Goal: Task Accomplishment & Management: Use online tool/utility

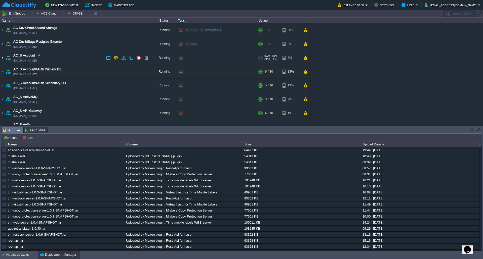
click at [2, 57] on img at bounding box center [2, 58] width 4 height 14
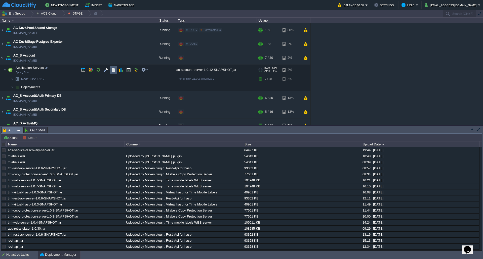
click at [114, 73] on td at bounding box center [114, 70] width 8 height 8
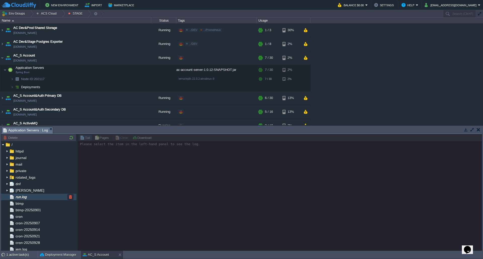
click at [33, 196] on div "run.log" at bounding box center [38, 197] width 75 height 7
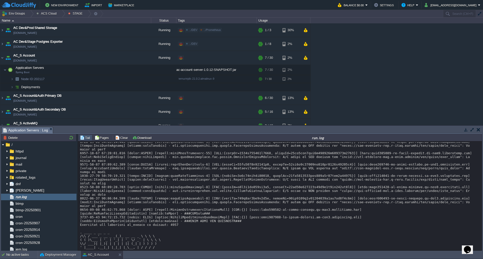
scroll to position [3696, 0]
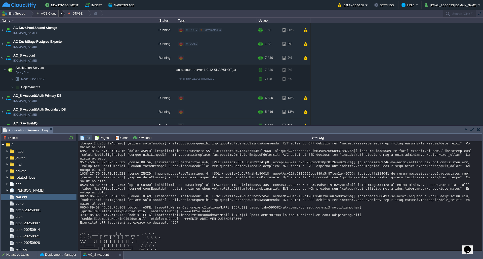
click at [61, 15] on div at bounding box center [62, 13] width 7 height 7
click at [48, 23] on link "DEV" at bounding box center [49, 22] width 30 height 6
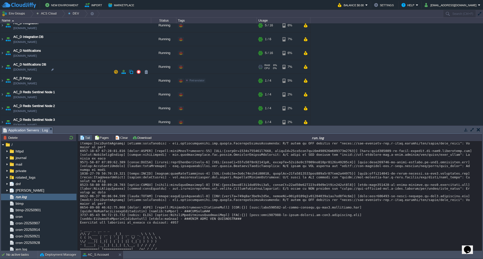
scroll to position [277, 0]
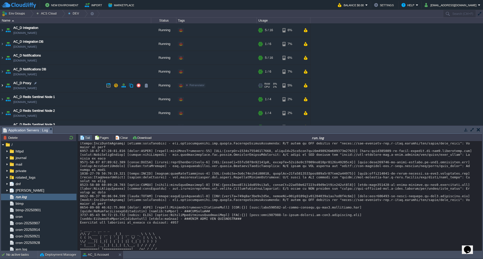
click at [4, 87] on img at bounding box center [2, 86] width 4 height 14
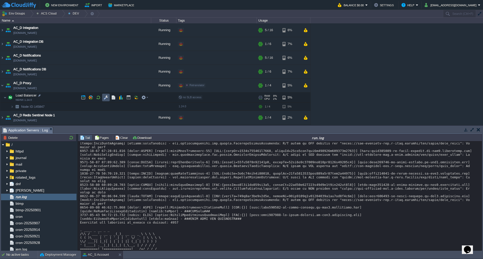
click at [106, 98] on button "button" at bounding box center [106, 97] width 5 height 5
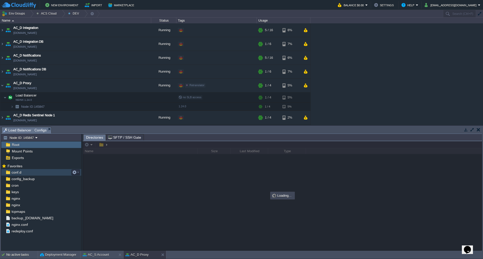
click at [27, 173] on div "conf.d" at bounding box center [41, 172] width 80 height 7
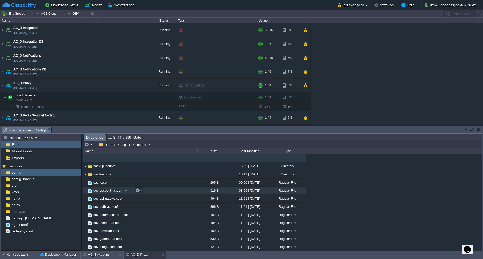
click at [113, 192] on span "dev-account-ac.conf" at bounding box center [108, 191] width 31 height 4
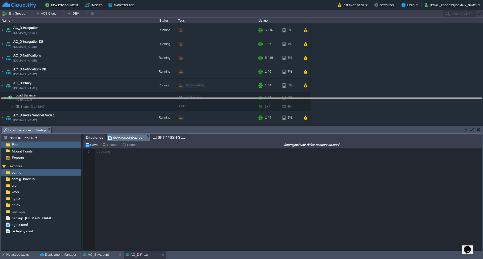
drag, startPoint x: 214, startPoint y: 131, endPoint x: 209, endPoint y: 102, distance: 30.0
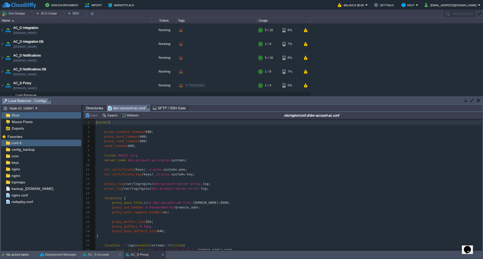
scroll to position [2, 0]
click at [60, 13] on div at bounding box center [62, 13] width 7 height 7
click at [47, 32] on span "STAGE" at bounding box center [46, 33] width 11 height 4
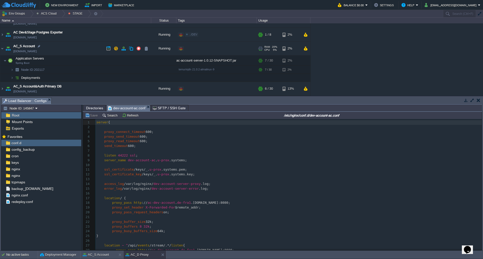
click at [4, 50] on img at bounding box center [2, 49] width 4 height 14
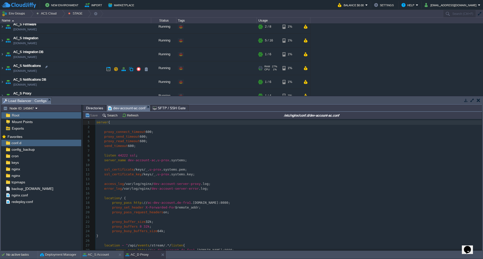
scroll to position [277, 0]
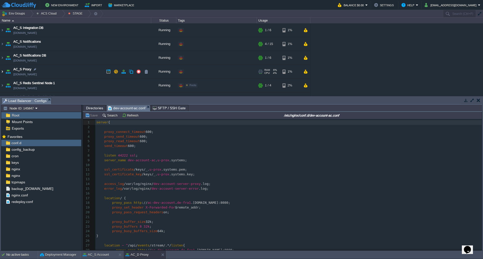
click at [1, 72] on img at bounding box center [2, 72] width 4 height 14
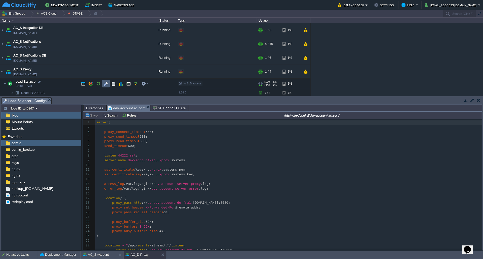
click at [107, 85] on button "button" at bounding box center [106, 84] width 5 height 5
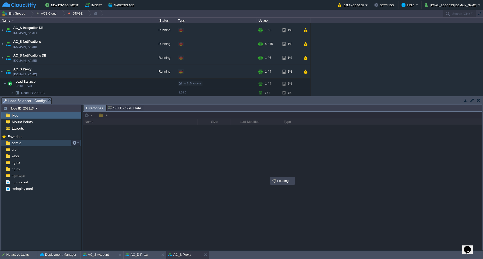
click at [28, 144] on div "conf.d" at bounding box center [41, 143] width 80 height 7
click at [29, 145] on div "conf.d" at bounding box center [41, 143] width 80 height 7
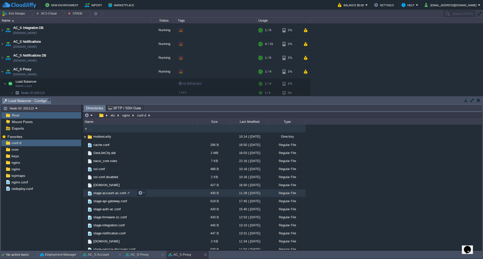
click at [114, 194] on span "stage-account-ac.conf" at bounding box center [110, 193] width 34 height 4
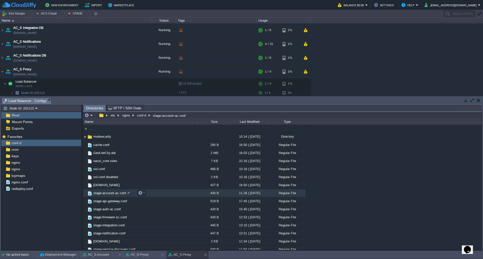
click at [114, 194] on span "stage-account-ac.conf" at bounding box center [110, 193] width 34 height 4
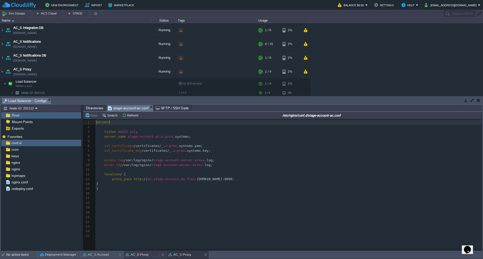
scroll to position [2, 0]
click at [143, 228] on button "AC_D Proxy" at bounding box center [137, 255] width 23 height 5
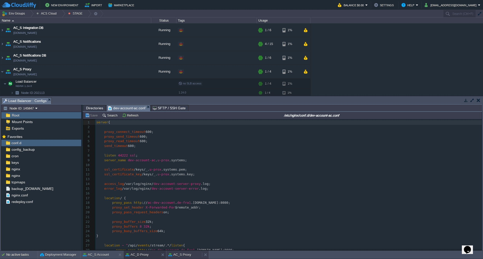
click at [183, 228] on button "AC_S Proxy" at bounding box center [179, 255] width 23 height 5
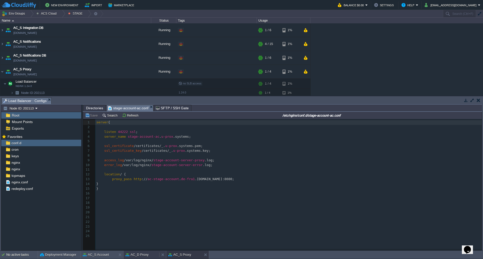
click at [149, 228] on div "AC_D Proxy" at bounding box center [142, 255] width 36 height 8
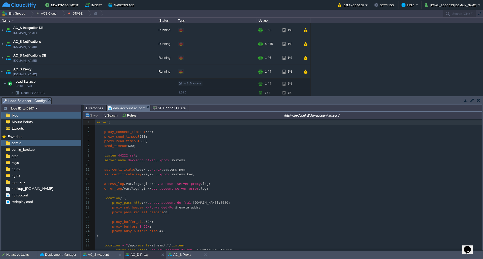
scroll to position [0, 0]
click at [174, 167] on pre "​" at bounding box center [288, 165] width 386 height 5
type textarea "server { proxy_connect_timeout 600; proxy_send_timeout 600; proxy_read_timeout …"
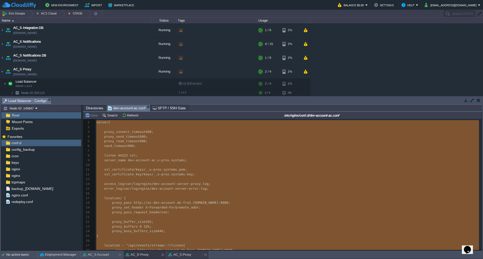
click at [187, 228] on button "AC_S Proxy" at bounding box center [179, 255] width 23 height 5
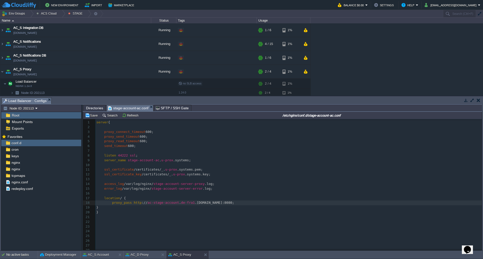
scroll to position [13, 0]
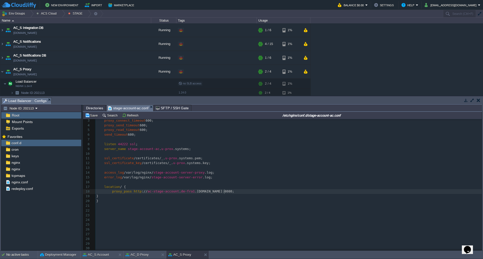
click at [227, 189] on pre "proxy_pass http :// ac-stage-account . de-fra1 .[DOMAIN_NAME]:8080;" at bounding box center [288, 191] width 386 height 5
click at [270, 192] on pre "proxy_pass http :// ac-stage-account . de-fra1 .[DOMAIN_NAME]:8080;" at bounding box center [288, 191] width 386 height 5
click at [133, 226] on pre "}" at bounding box center [288, 228] width 386 height 5
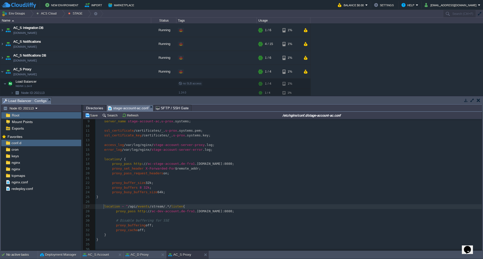
scroll to position [51, 0]
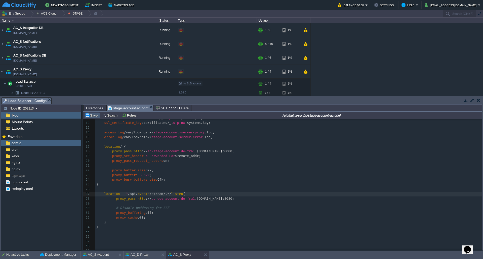
click at [94, 117] on button "Save" at bounding box center [92, 115] width 14 height 5
type textarea "[DOMAIN_NAME]:8080"
drag, startPoint x: 143, startPoint y: 151, endPoint x: 221, endPoint y: 151, distance: 78.2
type textarea "[DOMAIN_NAME]:8080"
drag, startPoint x: 146, startPoint y: 200, endPoint x: 222, endPoint y: 200, distance: 76.0
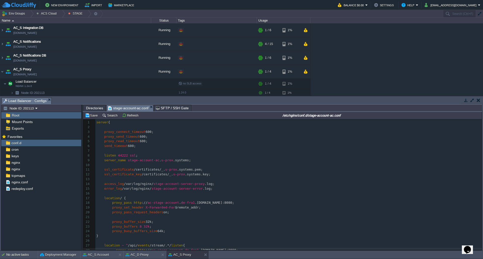
scroll to position [25, 0]
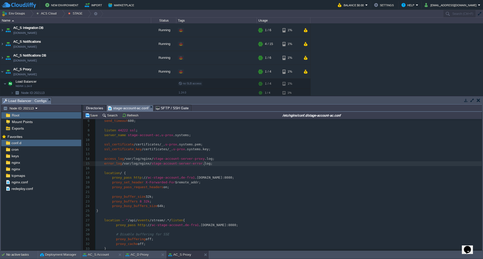
click at [223, 164] on pre "error_log /var/log/nginx/ stage-account-server-error .log;" at bounding box center [288, 164] width 386 height 5
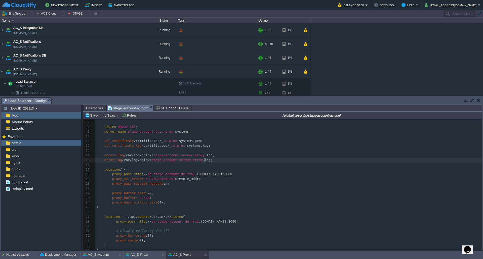
scroll to position [0, 0]
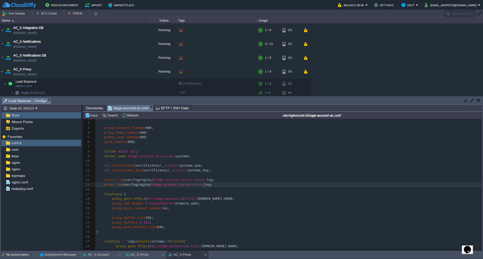
type textarea "[DOMAIN_NAME]:8080"
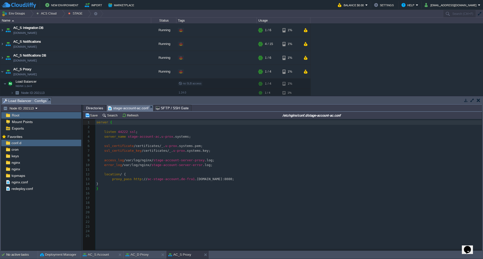
click at [245, 135] on pre "listen 44222 ssl ;" at bounding box center [289, 132] width 388 height 5
type textarea "server { listen 44222 ssl; server_name [DOMAIN_NAME]; ssl_certificate /certific…"
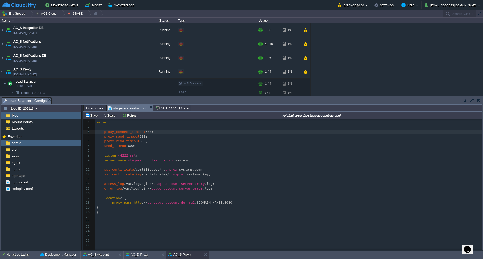
click at [236, 205] on pre "proxy_pass http :// ac-stage-account . de-fra1 .[DOMAIN_NAME]:8080;" at bounding box center [288, 203] width 386 height 5
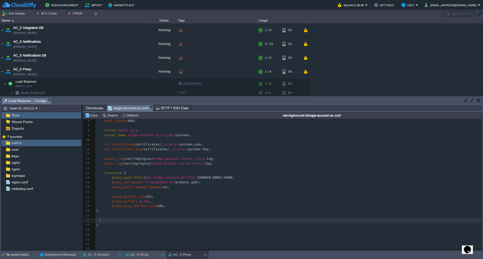
scroll to position [26, 0]
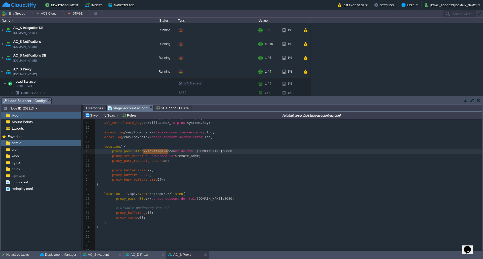
type textarea "ac-stage-account"
drag, startPoint x: 143, startPoint y: 152, endPoint x: 169, endPoint y: 153, distance: 26.2
type textarea "ac-dev-account"
drag, startPoint x: 146, startPoint y: 200, endPoint x: 173, endPoint y: 200, distance: 26.4
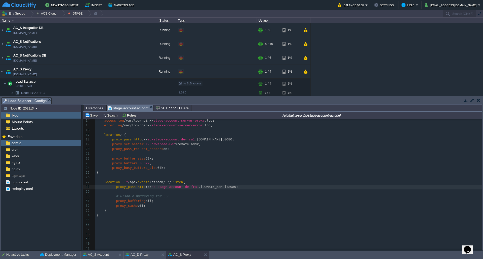
scroll to position [75, 0]
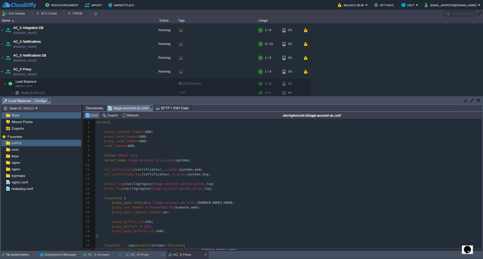
click at [91, 118] on button "Save" at bounding box center [92, 115] width 14 height 5
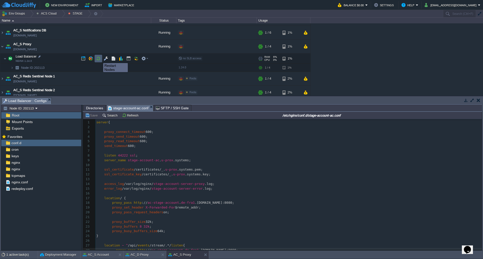
click at [99, 59] on button "button" at bounding box center [98, 58] width 5 height 5
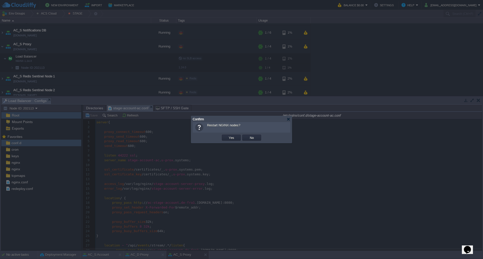
click at [236, 141] on td "Yes" at bounding box center [231, 138] width 20 height 8
click at [233, 139] on button "Yes" at bounding box center [231, 138] width 9 height 5
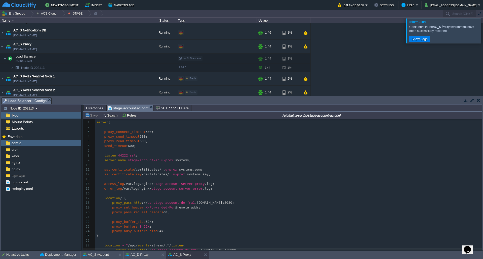
click at [483, 36] on div at bounding box center [489, 30] width 0 height 25
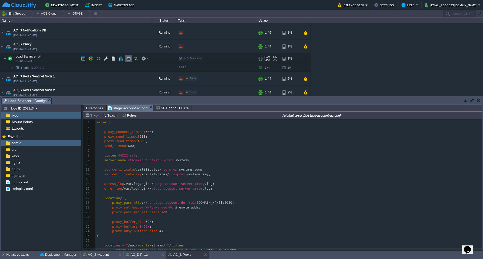
click at [129, 58] on button "button" at bounding box center [128, 58] width 5 height 5
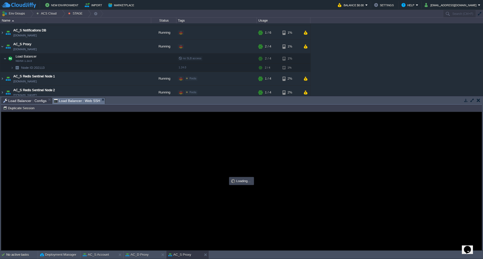
type input "#000000"
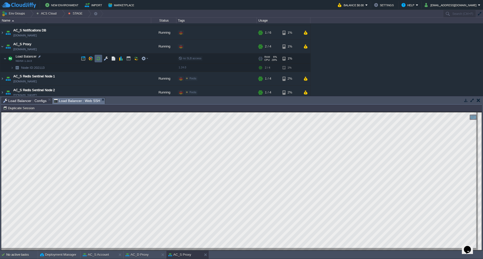
click at [99, 59] on button "button" at bounding box center [98, 58] width 5 height 5
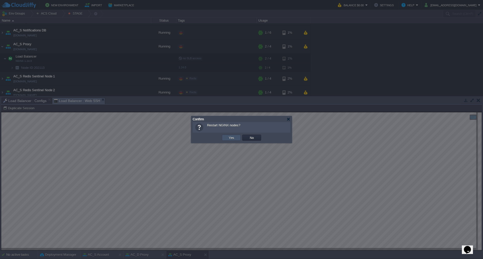
click at [228, 138] on button "Yes" at bounding box center [231, 138] width 9 height 5
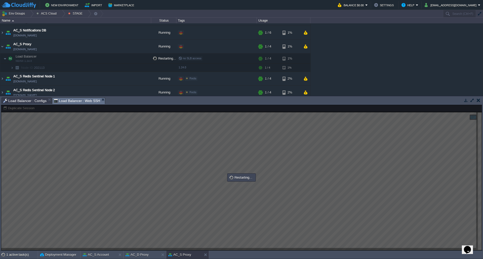
click at [29, 101] on span "Load Balancer : Configs" at bounding box center [24, 101] width 43 height 6
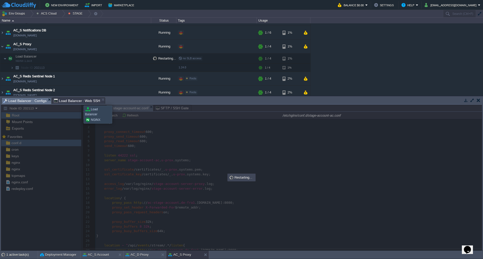
click at [80, 101] on span "Load Balancer : Web SSH" at bounding box center [77, 101] width 47 height 6
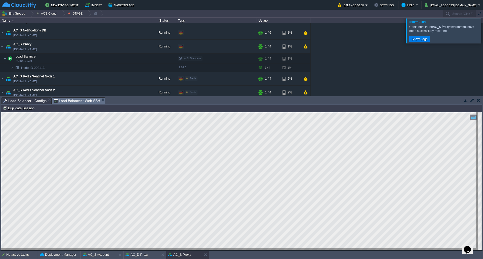
click at [483, 25] on div at bounding box center [489, 30] width 0 height 25
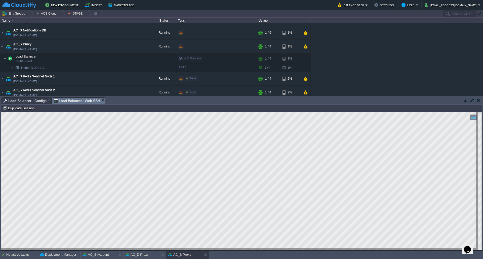
click at [31, 102] on span "Load Balancer : Configs" at bounding box center [24, 101] width 43 height 6
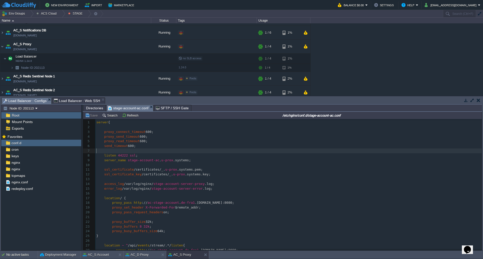
click at [156, 152] on pre "​" at bounding box center [288, 151] width 386 height 5
type textarea "server { proxy_connect_timeout 600; proxy_send_timeout 600; proxy_read_timeout …"
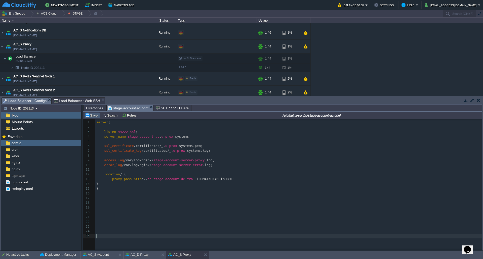
click at [92, 117] on button "Save" at bounding box center [92, 115] width 14 height 5
click at [98, 60] on button "button" at bounding box center [98, 58] width 5 height 5
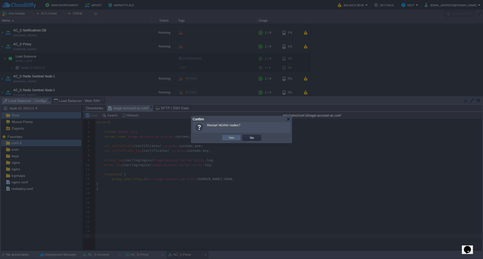
click at [230, 139] on button "Yes" at bounding box center [231, 138] width 9 height 5
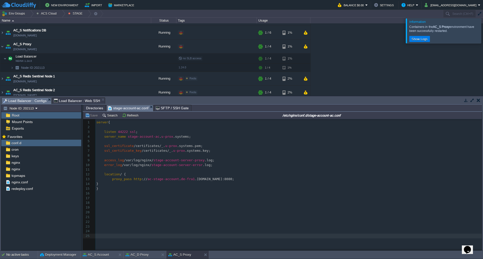
click at [483, 31] on div at bounding box center [489, 30] width 0 height 25
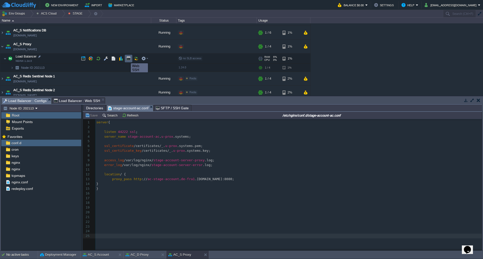
click at [129, 59] on button "button" at bounding box center [128, 58] width 5 height 5
click at [128, 60] on button "button" at bounding box center [128, 58] width 5 height 5
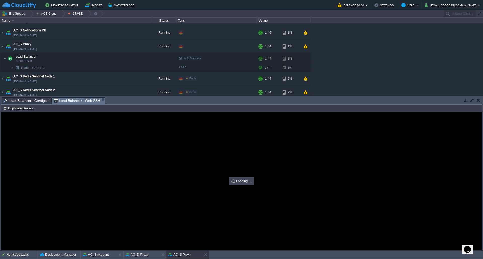
scroll to position [0, 0]
type input "#000000"
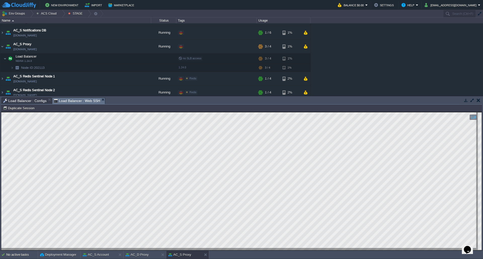
click at [39, 103] on span "Load Balancer : Configs" at bounding box center [24, 101] width 43 height 6
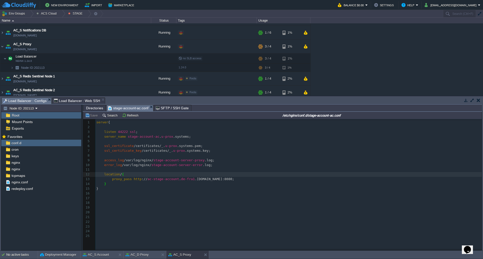
click at [222, 180] on span ".[DOMAIN_NAME]:8080;" at bounding box center [215, 179] width 40 height 4
type textarea "server { listen 44222 ssl; server_name [DOMAIN_NAME]; ssl_certificate /certific…"
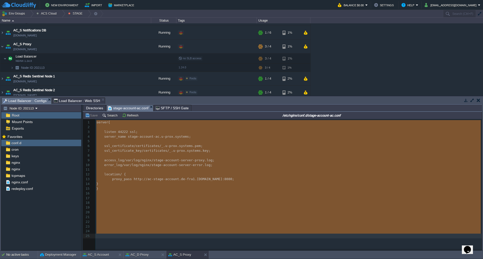
paste textarea
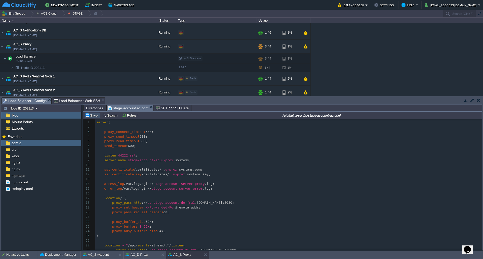
click at [97, 116] on button "Save" at bounding box center [92, 115] width 14 height 5
click at [98, 59] on button "button" at bounding box center [98, 58] width 5 height 5
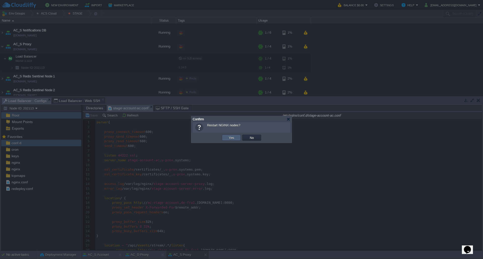
click at [227, 139] on td "Yes" at bounding box center [231, 138] width 19 height 6
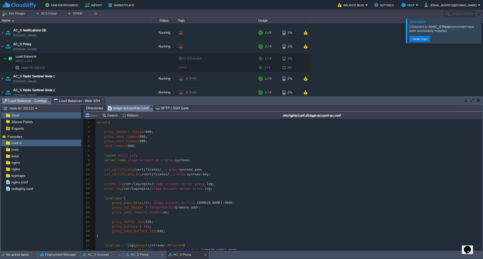
click at [483, 33] on div at bounding box center [489, 30] width 0 height 25
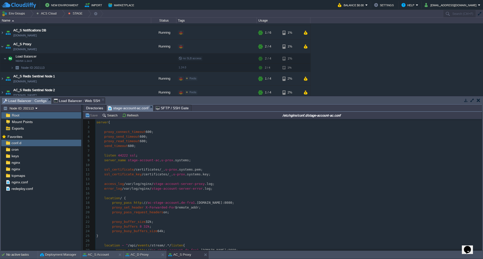
click at [227, 184] on pre "access_log /var/log/nginx/ stage-account-server-proxy .log;" at bounding box center [288, 184] width 386 height 5
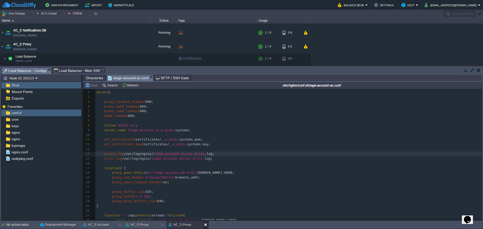
click at [206, 225] on button at bounding box center [206, 224] width 5 height 5
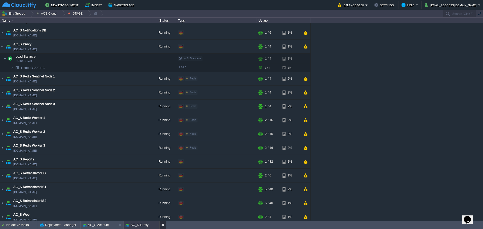
click at [161, 224] on div at bounding box center [162, 225] width 7 height 8
